Goal: Information Seeking & Learning: Learn about a topic

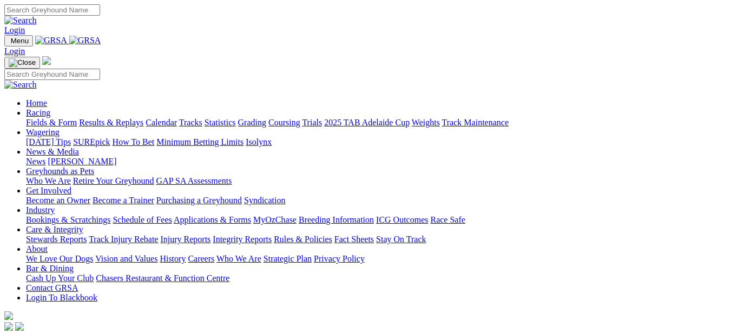
click at [94, 167] on link "Greyhounds as Pets" at bounding box center [60, 171] width 68 height 9
click at [232, 176] on link "GAP SA Assessments" at bounding box center [194, 180] width 76 height 9
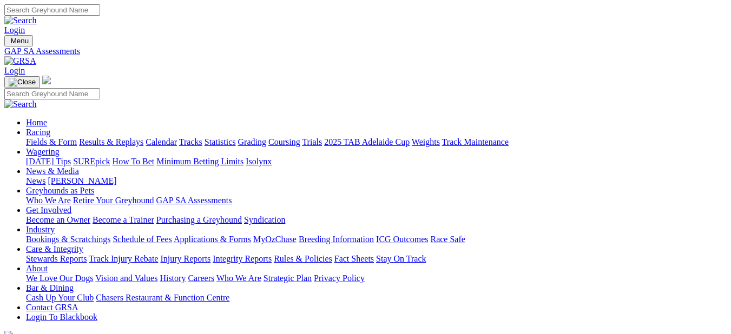
click at [154, 196] on link "Retire Your Greyhound" at bounding box center [113, 200] width 81 height 9
click at [71, 196] on link "Who We Are" at bounding box center [48, 200] width 45 height 9
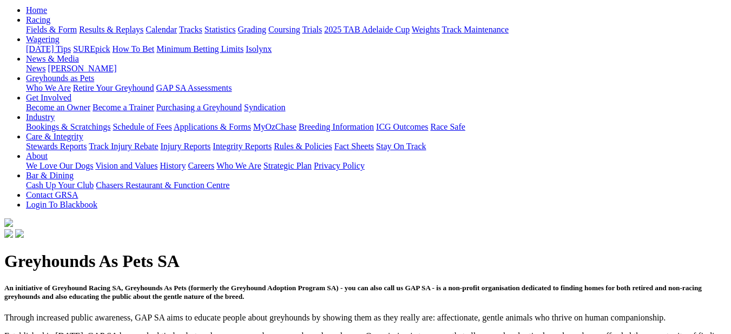
scroll to position [162, 0]
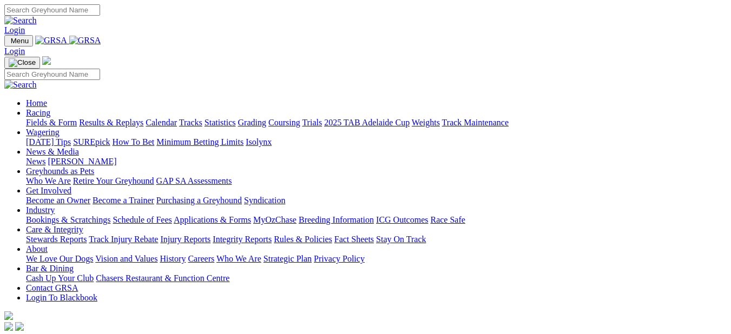
scroll to position [379, 0]
